Goal: Transaction & Acquisition: Obtain resource

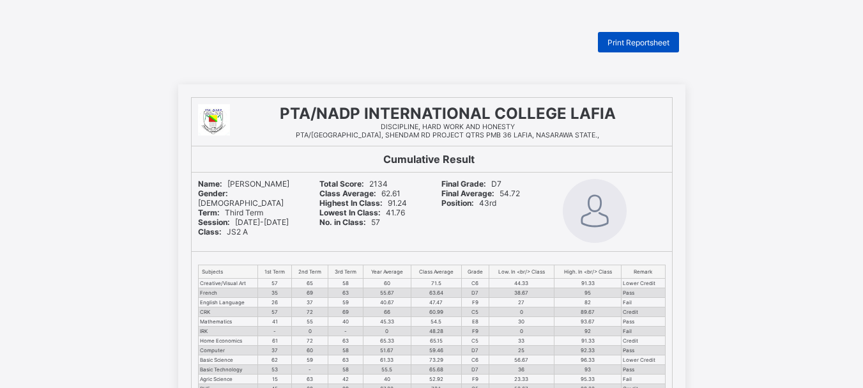
click at [631, 38] on span "Print Reportsheet" at bounding box center [638, 43] width 62 height 10
click at [623, 48] on div "Print Reportsheet" at bounding box center [638, 42] width 81 height 20
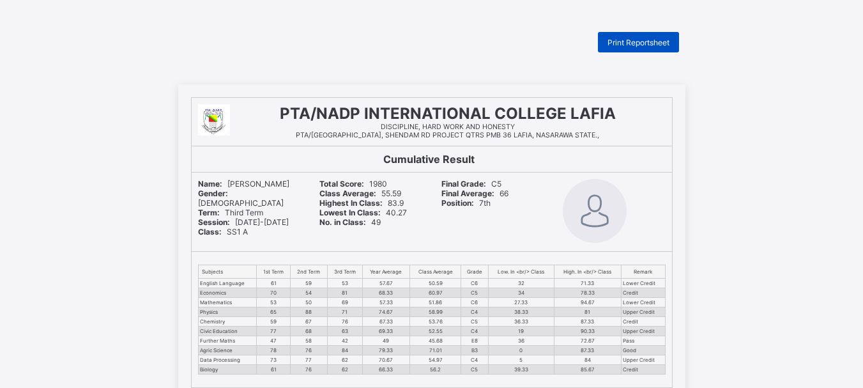
click at [618, 47] on div "Print Reportsheet" at bounding box center [638, 42] width 81 height 20
